Goal: Find specific fact: Find specific fact

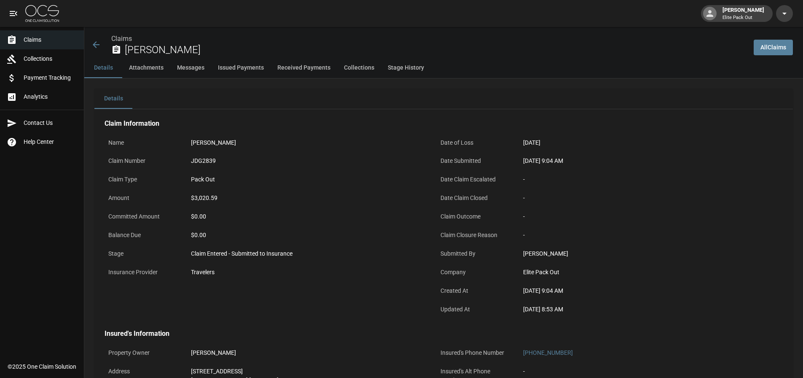
click at [89, 43] on div "Claims [PERSON_NAME]" at bounding box center [415, 42] width 663 height 31
click at [92, 42] on icon at bounding box center [96, 45] width 10 height 10
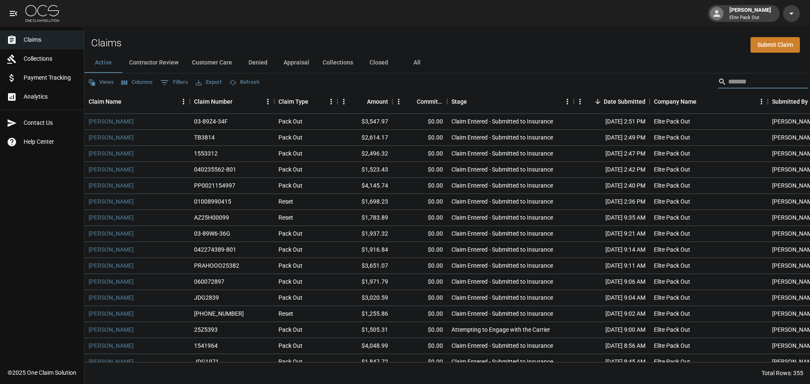
click at [752, 76] on input "Search" at bounding box center [761, 81] width 67 height 13
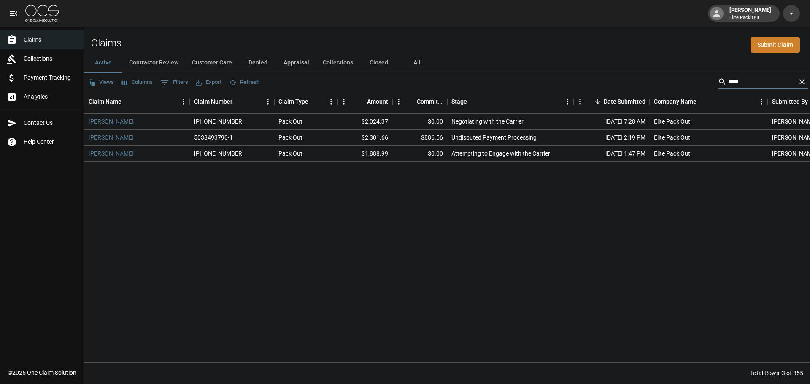
type input "****"
click at [113, 120] on link "[PERSON_NAME]" at bounding box center [111, 121] width 45 height 8
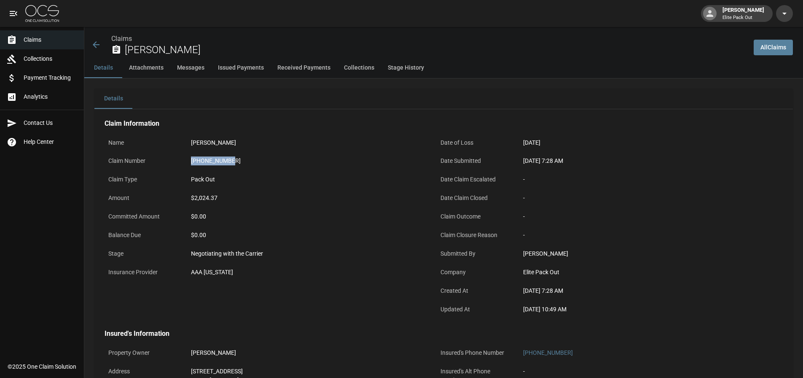
drag, startPoint x: 191, startPoint y: 161, endPoint x: 232, endPoint y: 161, distance: 41.3
click at [232, 161] on div "[PHONE_NUMBER]" at bounding box center [307, 160] width 232 height 9
copy div "[PHONE_NUMBER]"
click at [422, 58] on button "Stage History" at bounding box center [406, 68] width 50 height 20
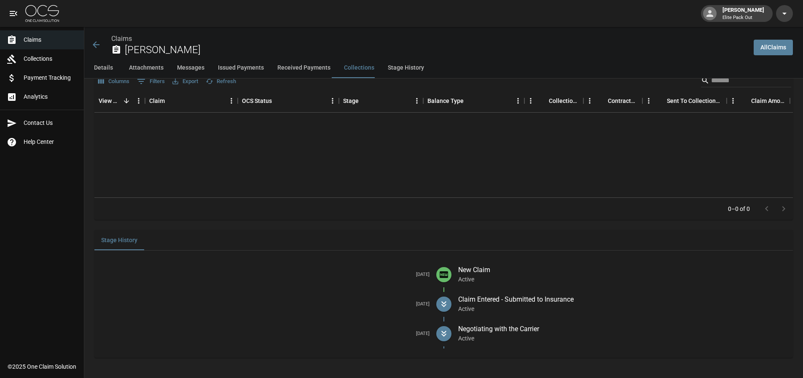
drag, startPoint x: 18, startPoint y: 16, endPoint x: 32, endPoint y: 17, distance: 13.9
click at [18, 16] on icon "open drawer" at bounding box center [13, 13] width 10 height 10
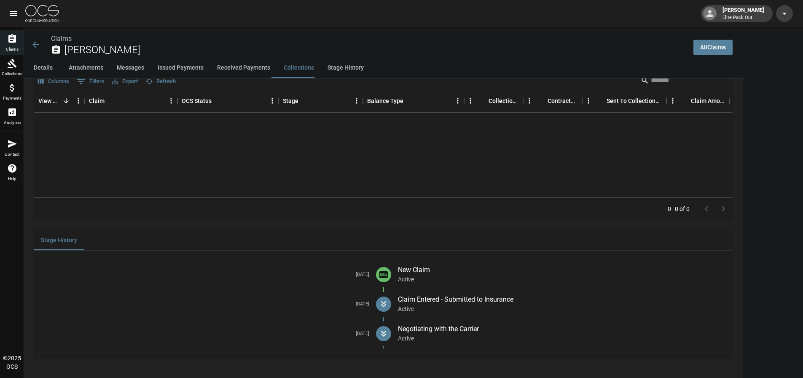
scroll to position [1293, 0]
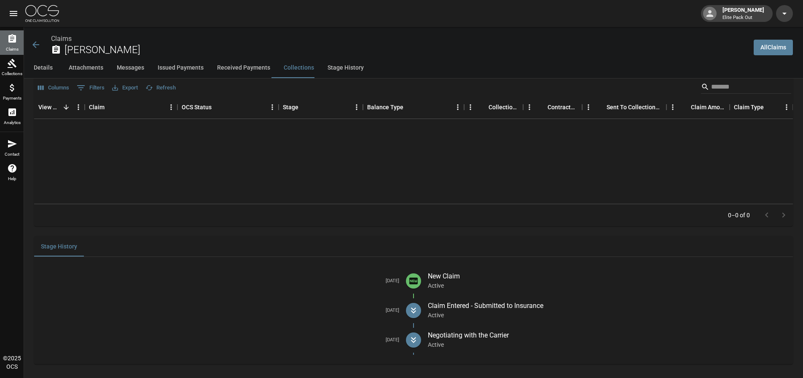
click at [20, 42] on link "Claims" at bounding box center [12, 42] width 24 height 24
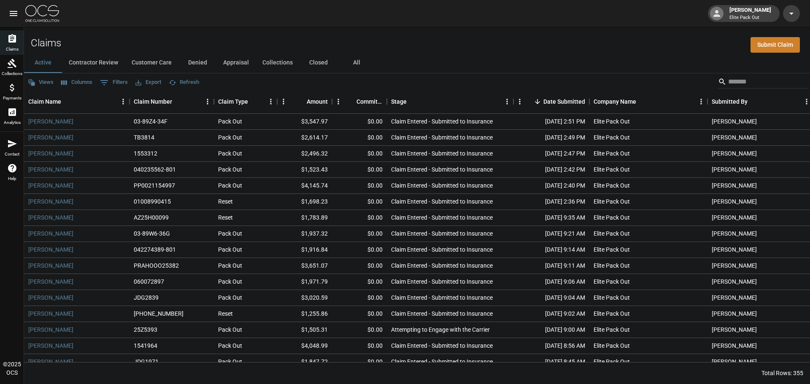
click at [267, 27] on div "Claims Submit Claim" at bounding box center [417, 40] width 786 height 26
click at [467, 59] on div "Active Contractor Review Customer Care Denied Appraisal Collections Closed All" at bounding box center [417, 63] width 786 height 20
